Goal: Navigation & Orientation: Find specific page/section

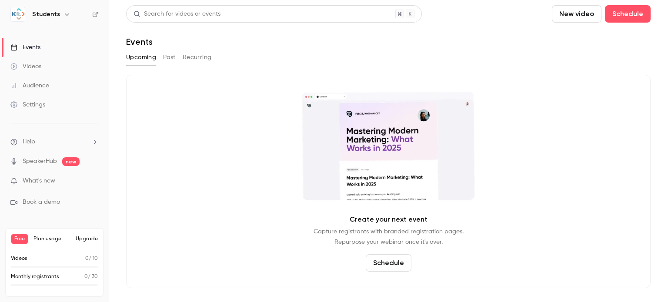
click at [38, 64] on div "Videos" at bounding box center [25, 66] width 31 height 9
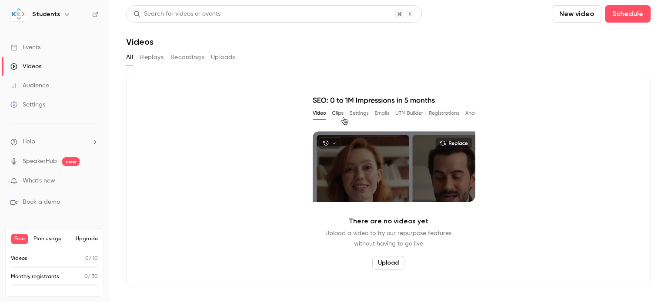
click at [154, 57] on button "Replays" at bounding box center [151, 57] width 23 height 14
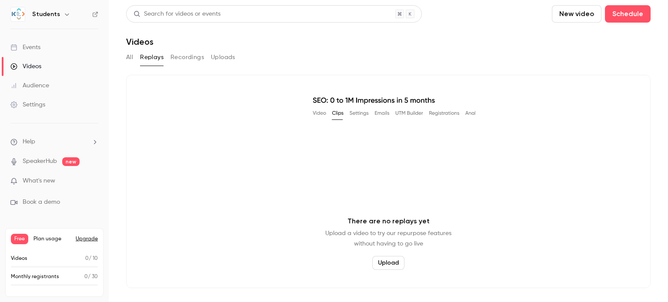
click at [195, 54] on button "Recordings" at bounding box center [188, 57] width 34 height 14
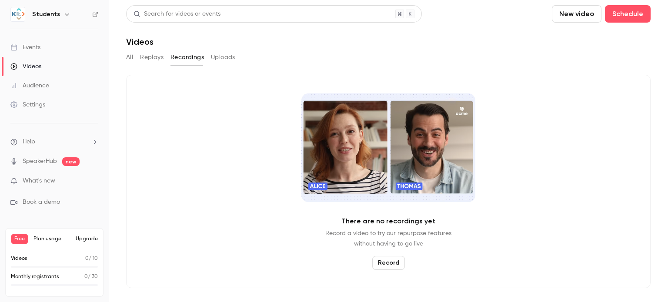
click at [221, 54] on button "Uploads" at bounding box center [223, 57] width 24 height 14
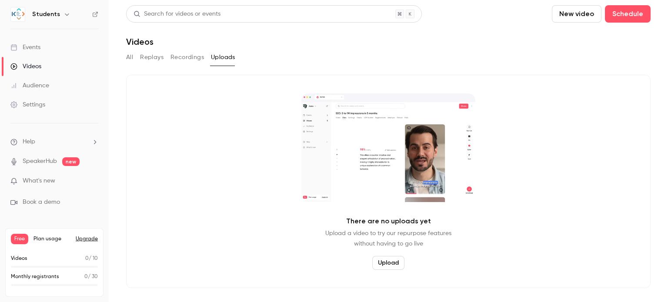
click at [130, 57] on button "All" at bounding box center [129, 57] width 7 height 14
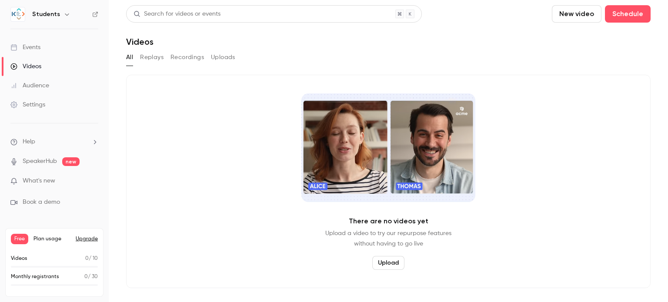
click at [50, 46] on link "Events" at bounding box center [54, 47] width 109 height 19
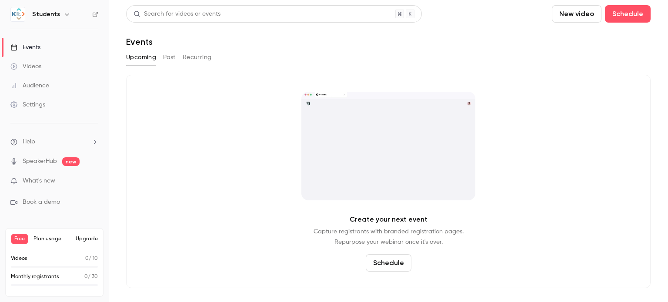
click at [42, 69] on link "Videos" at bounding box center [54, 66] width 109 height 19
